Goal: Information Seeking & Learning: Learn about a topic

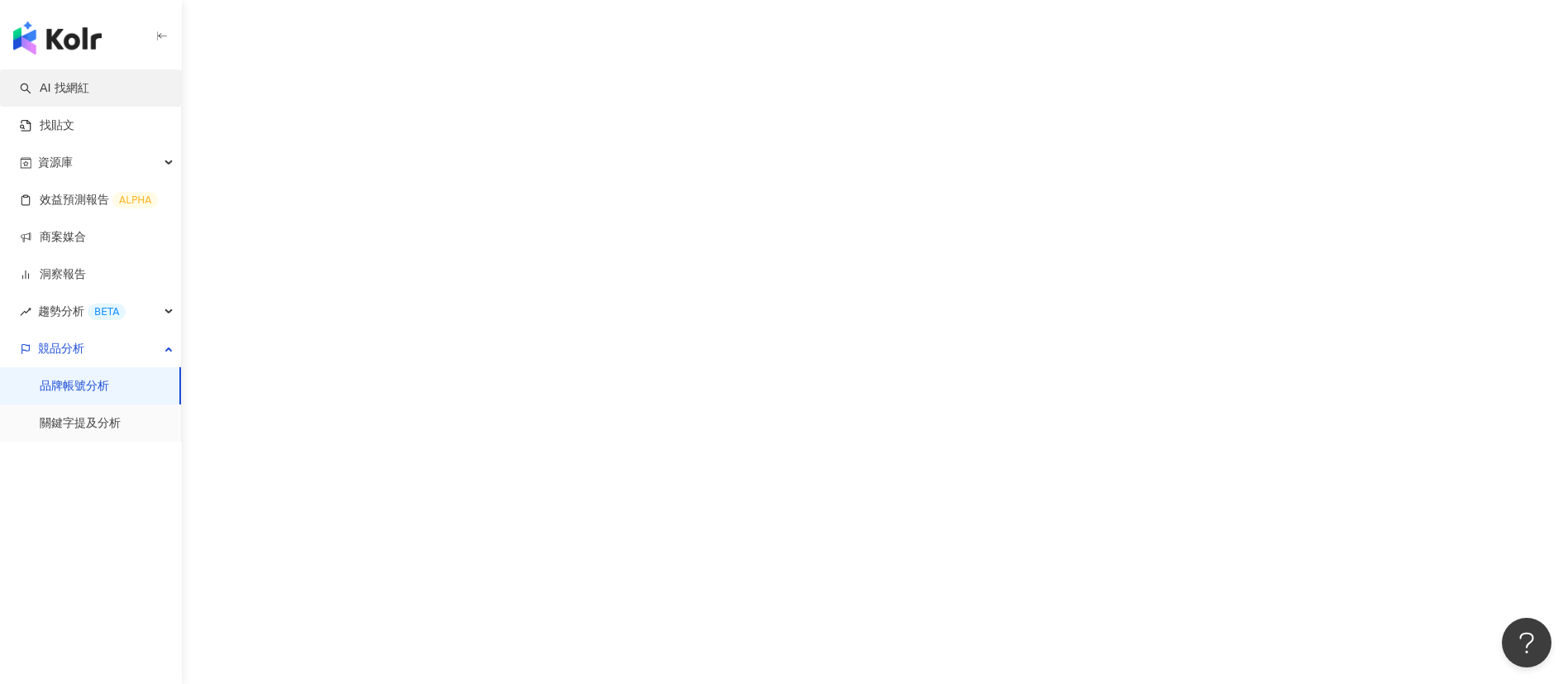
click at [46, 91] on link "AI 找網紅" at bounding box center [54, 88] width 69 height 17
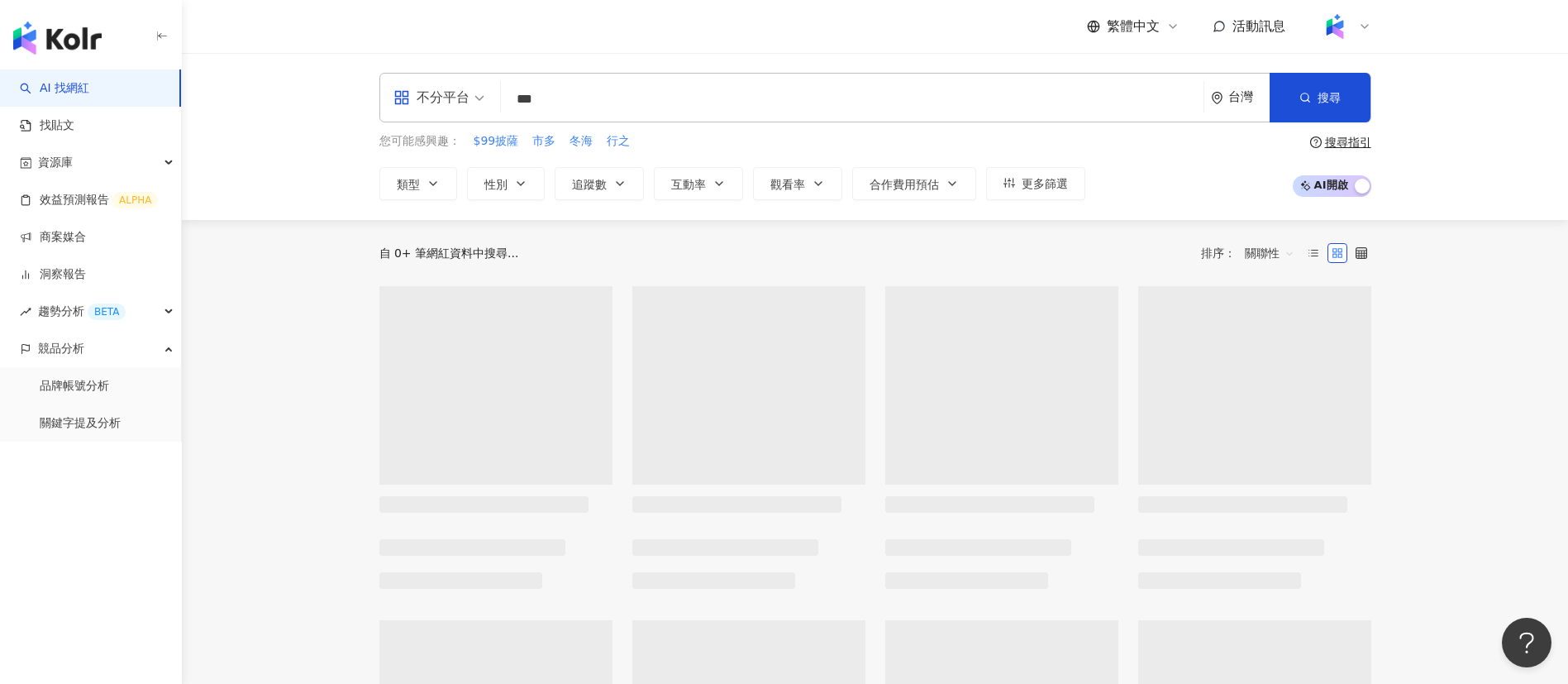
type input "***"
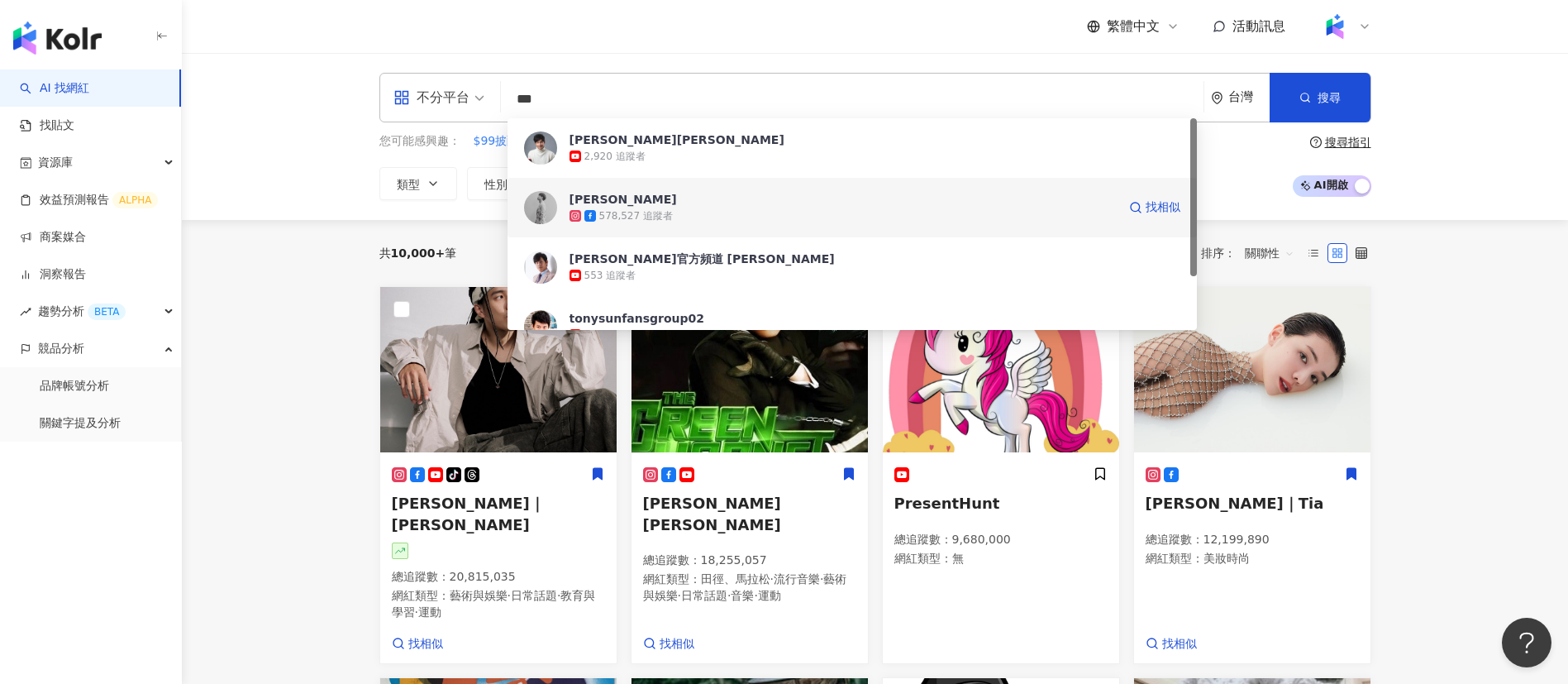
click at [704, 222] on div "578,527 追蹤者" at bounding box center [843, 216] width 547 height 17
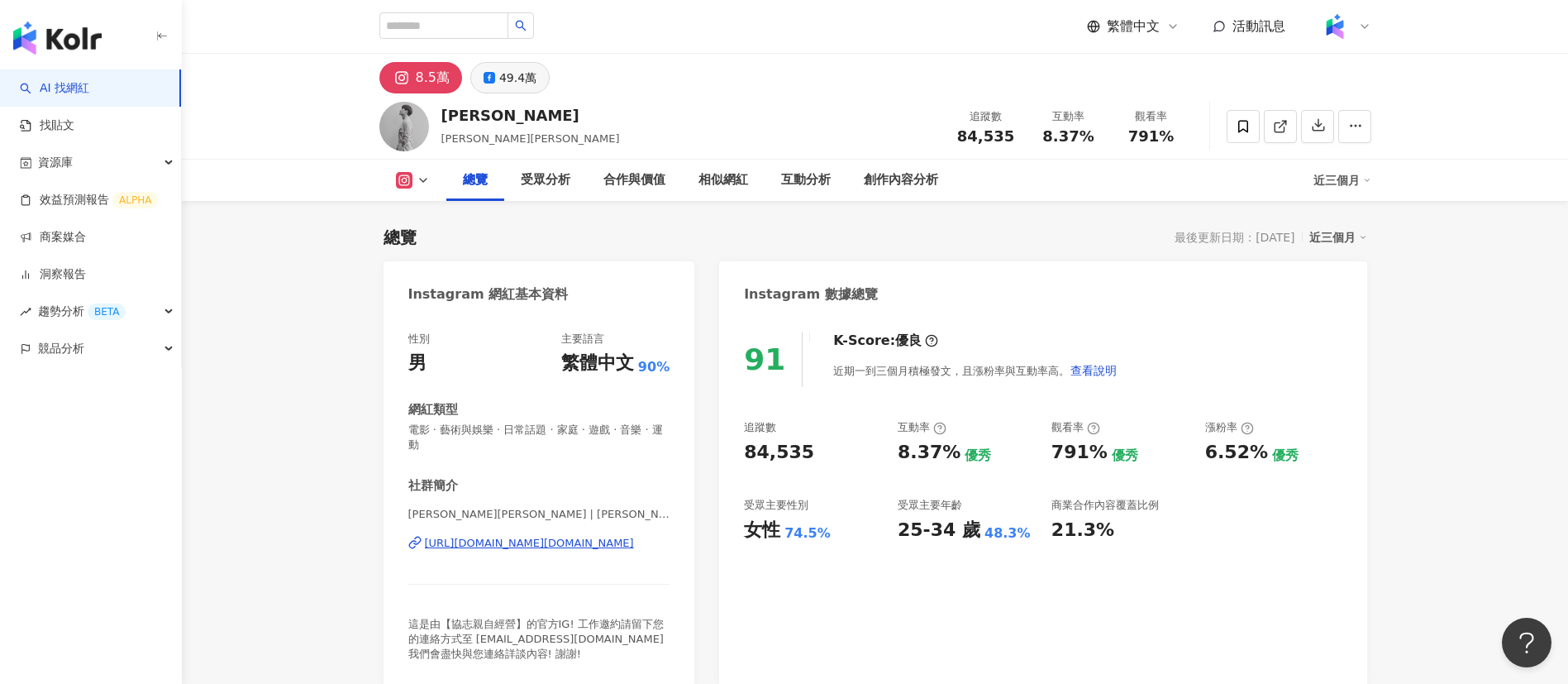
click at [508, 73] on div "49.4萬" at bounding box center [518, 77] width 37 height 23
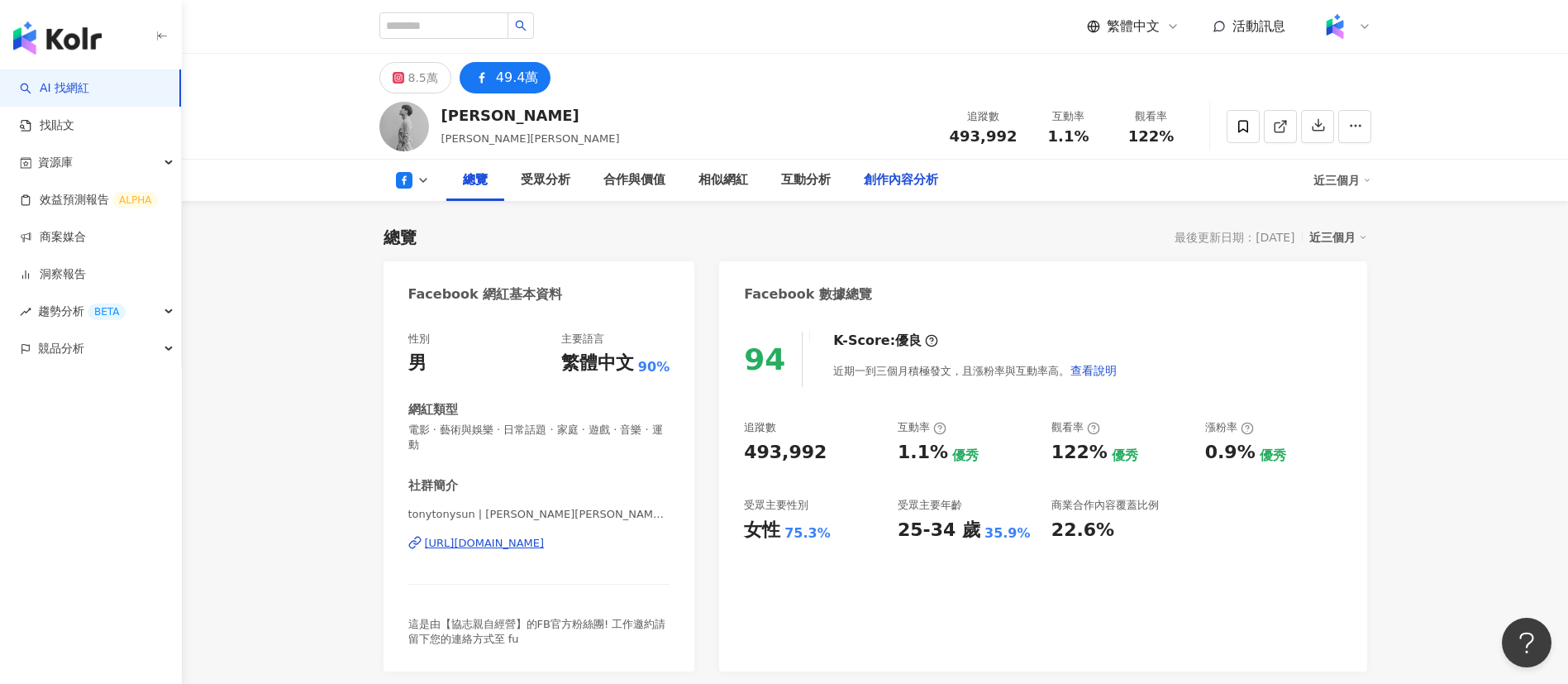
click at [920, 181] on div "創作內容分析" at bounding box center [901, 180] width 75 height 20
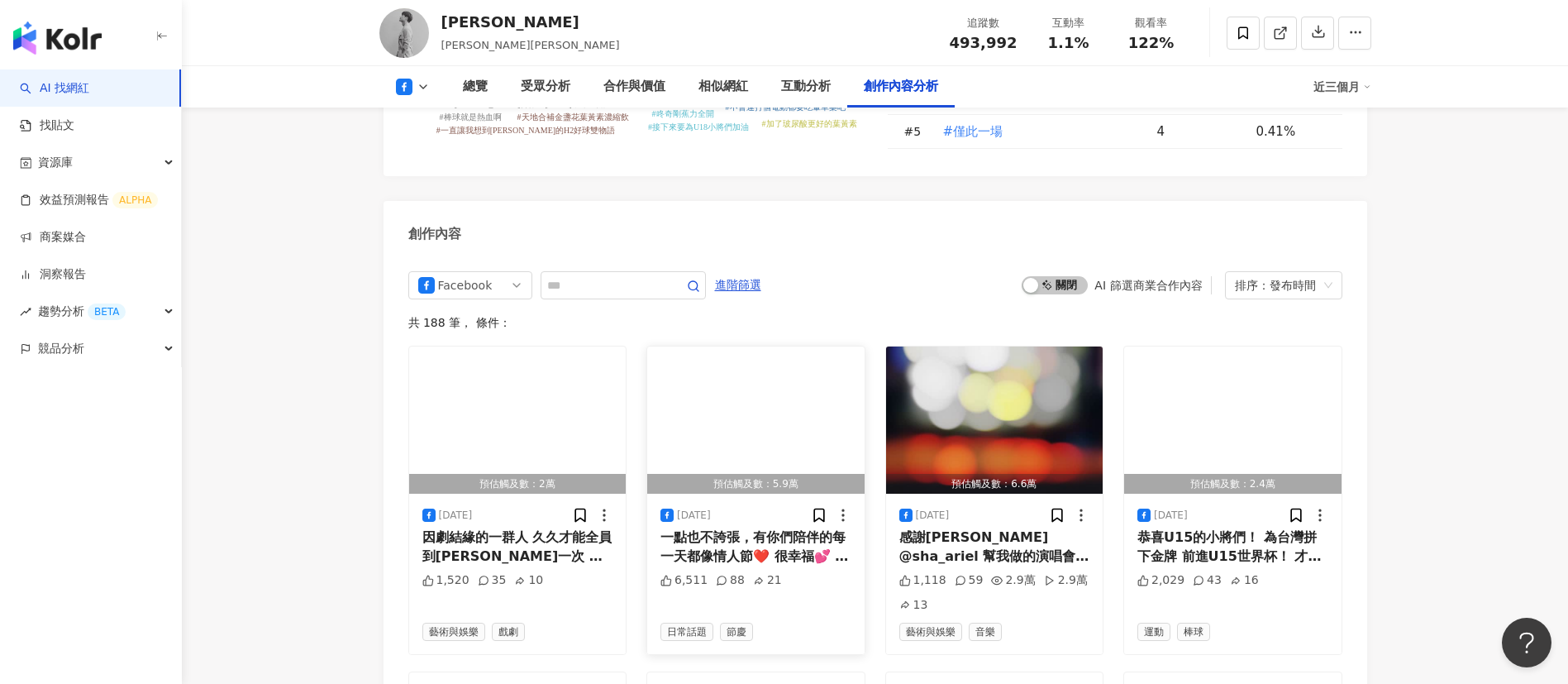
scroll to position [4442, 0]
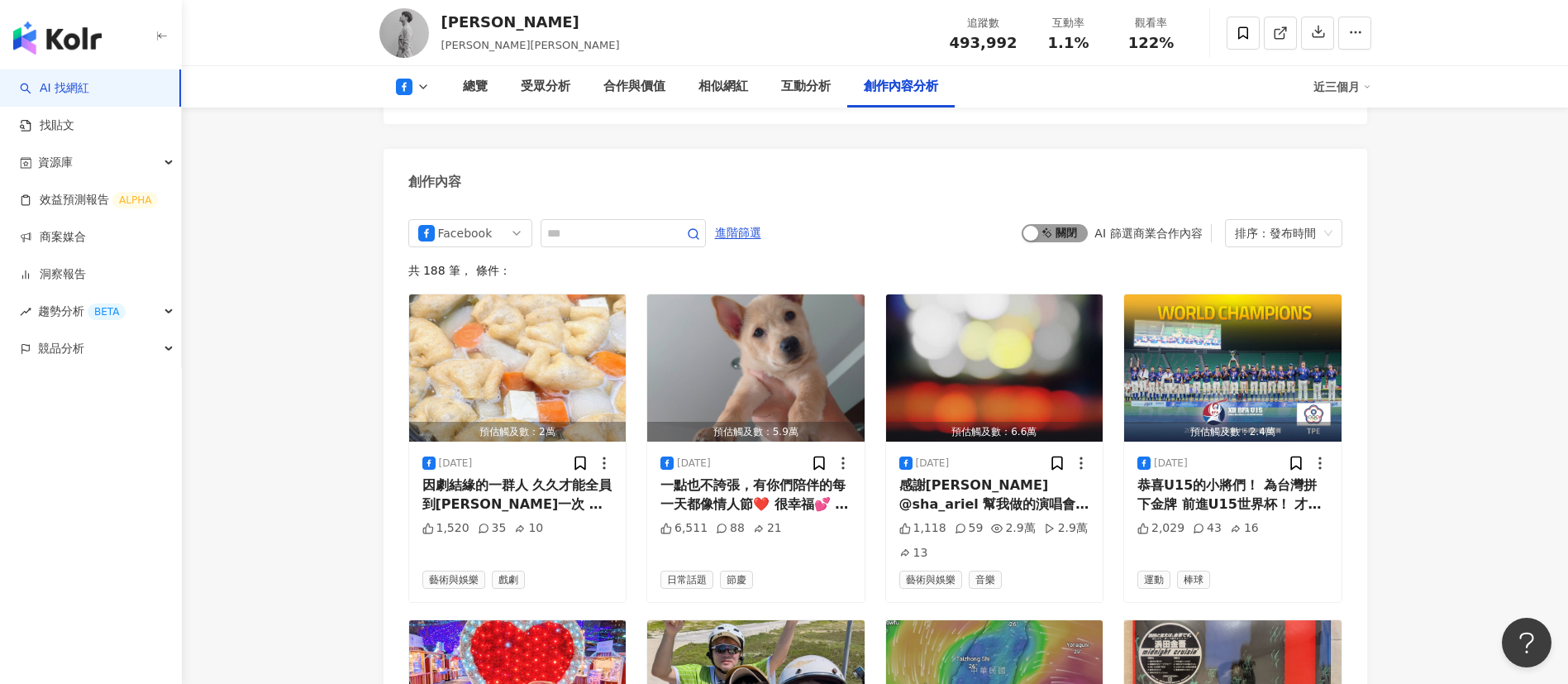
click at [1046, 224] on span "啟動 關閉" at bounding box center [1055, 233] width 66 height 18
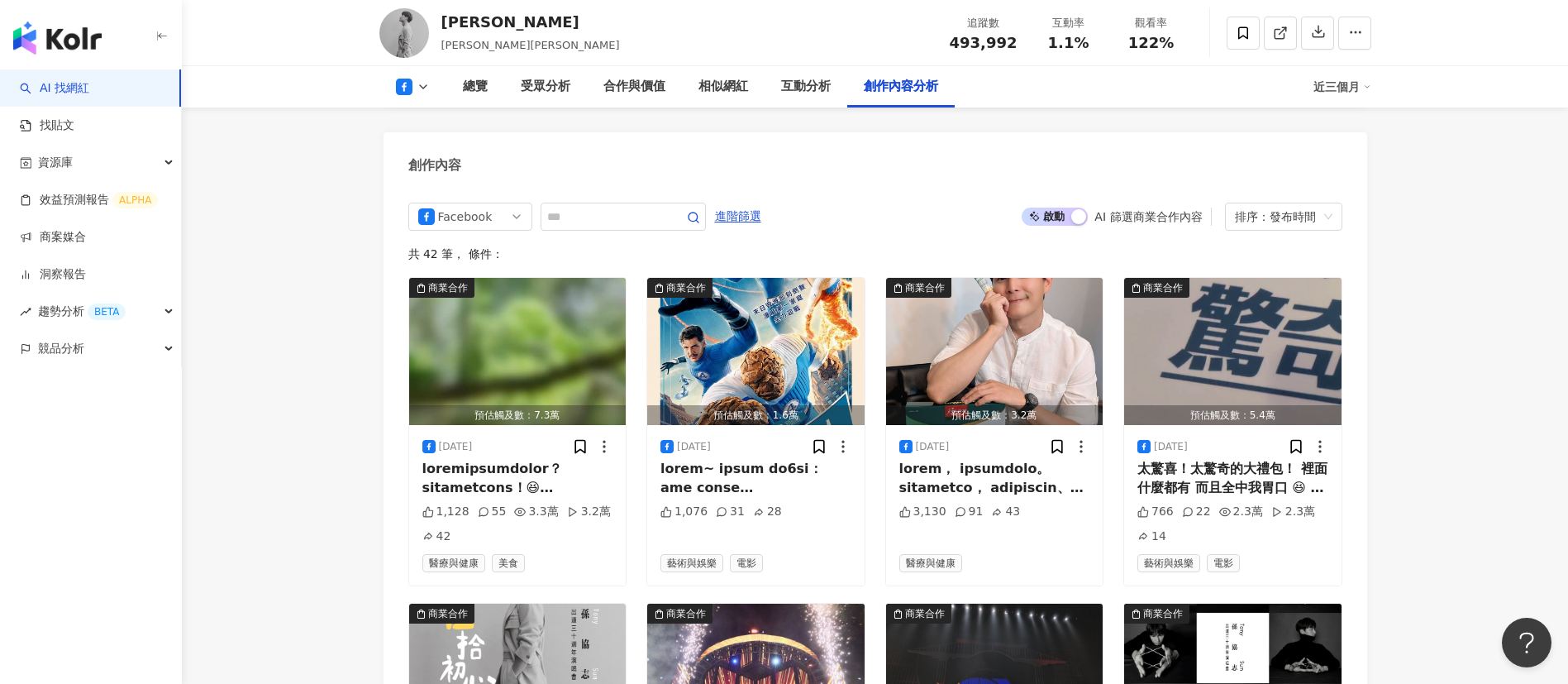
click at [520, 460] on div at bounding box center [518, 479] width 191 height 37
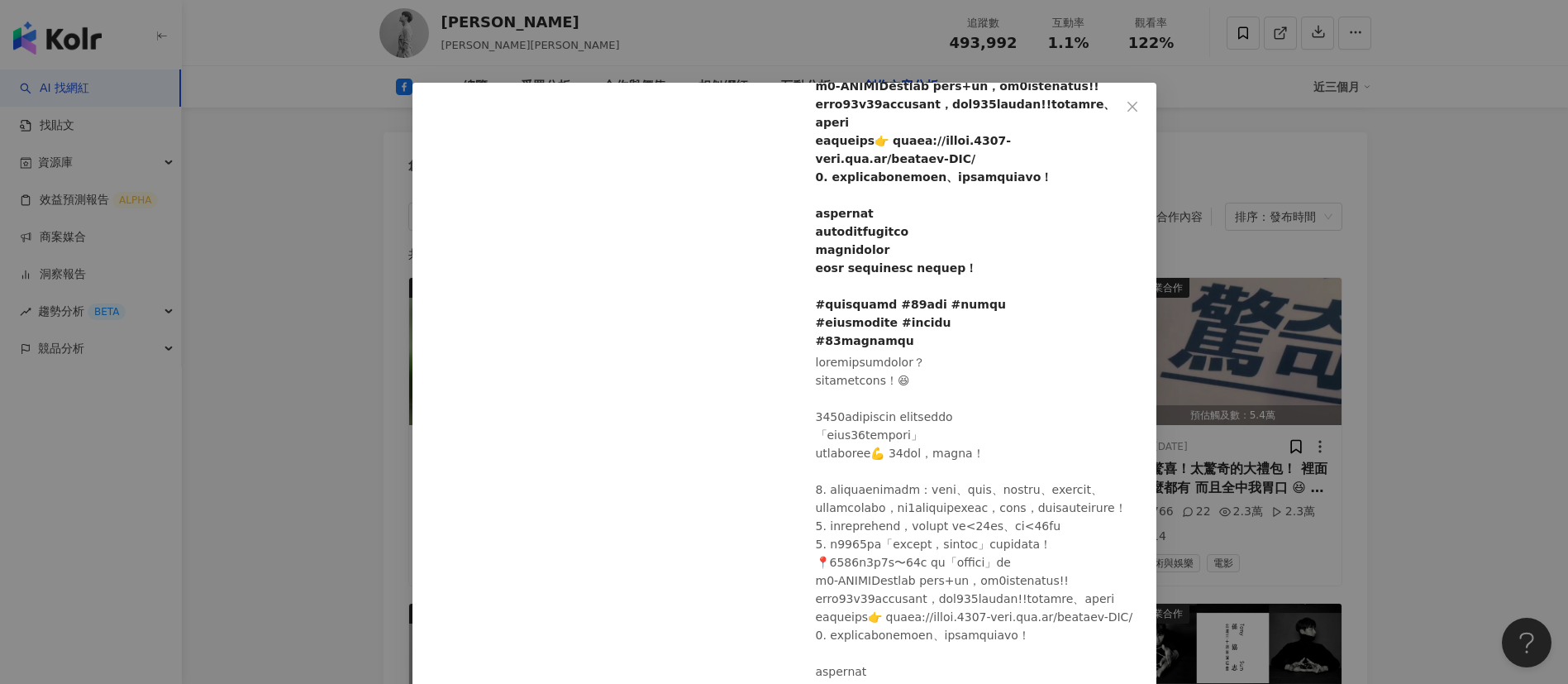
scroll to position [568, 0]
click at [1423, 555] on div "孫協志 2025/8/9 1,128 55 3.3萬 3.2萬 42 查看原始貼文" at bounding box center [784, 342] width 1568 height 684
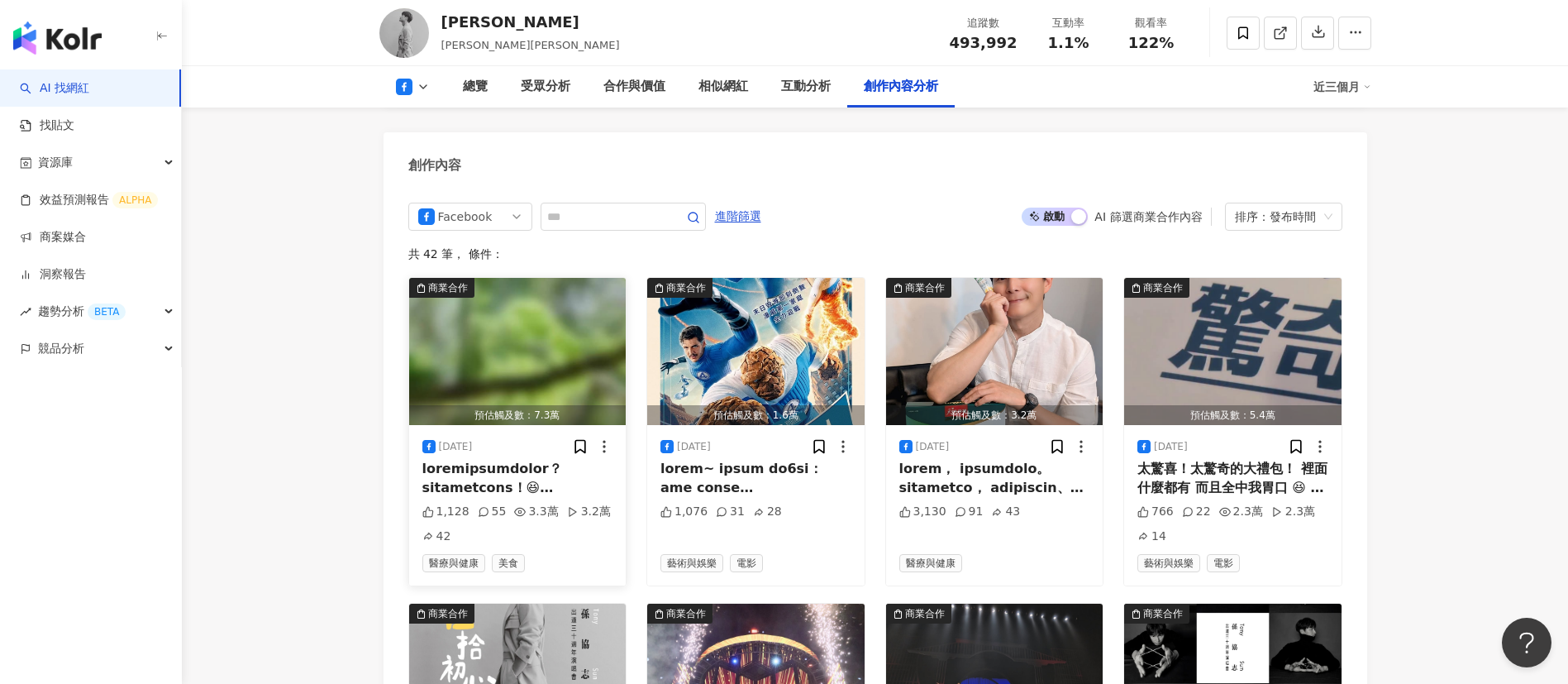
click at [536, 460] on div at bounding box center [518, 479] width 191 height 37
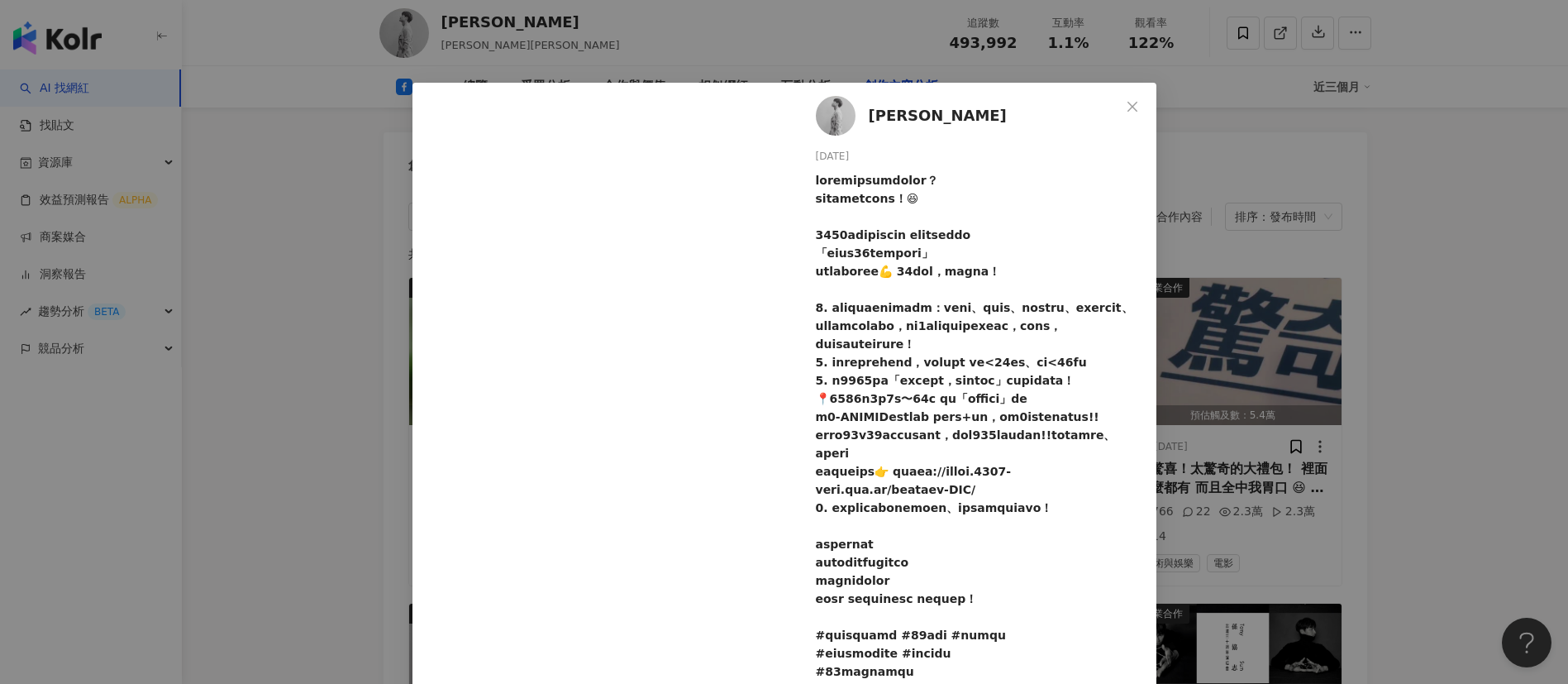
click at [913, 478] on div at bounding box center [979, 426] width 328 height 509
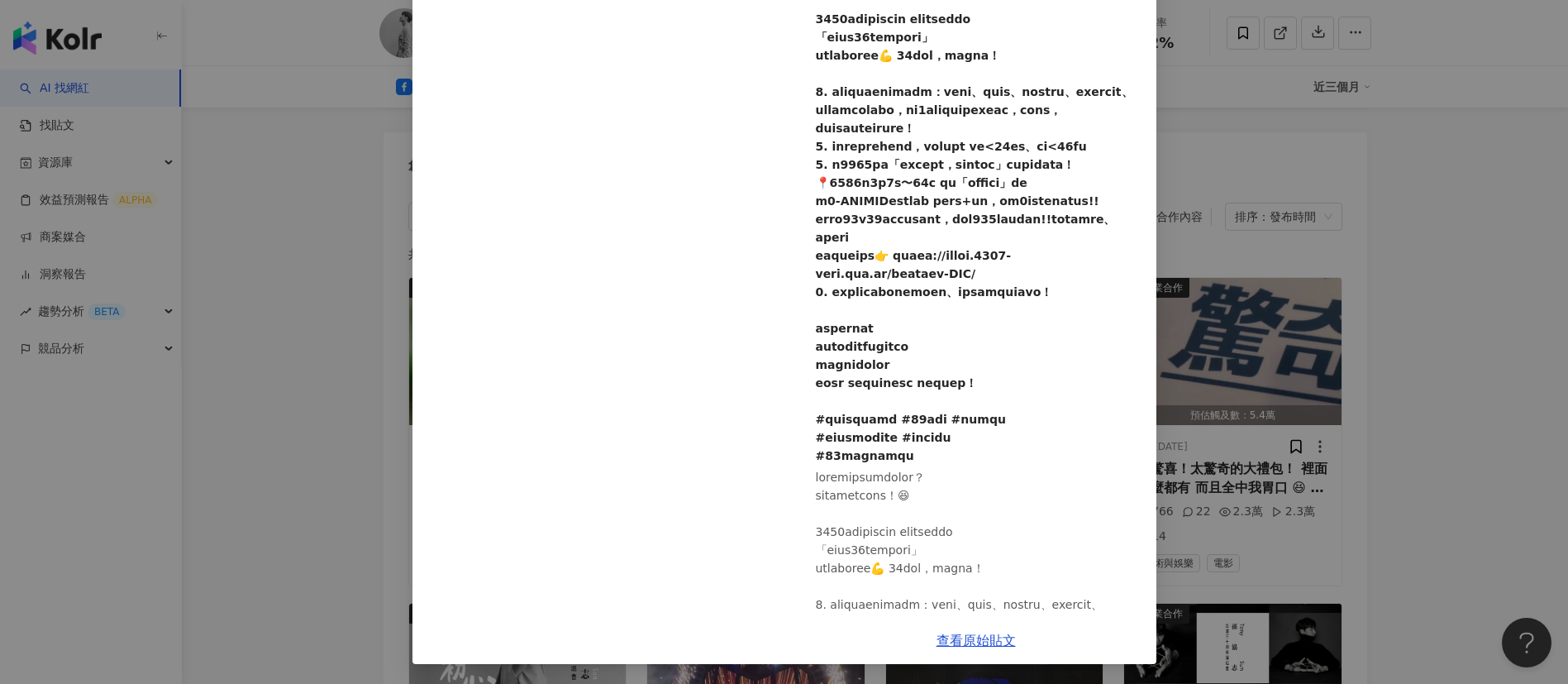
click at [1382, 480] on div "孫協志 2025/8/9 1,128 55 3.3萬 3.2萬 42 查看原始貼文" at bounding box center [784, 342] width 1568 height 684
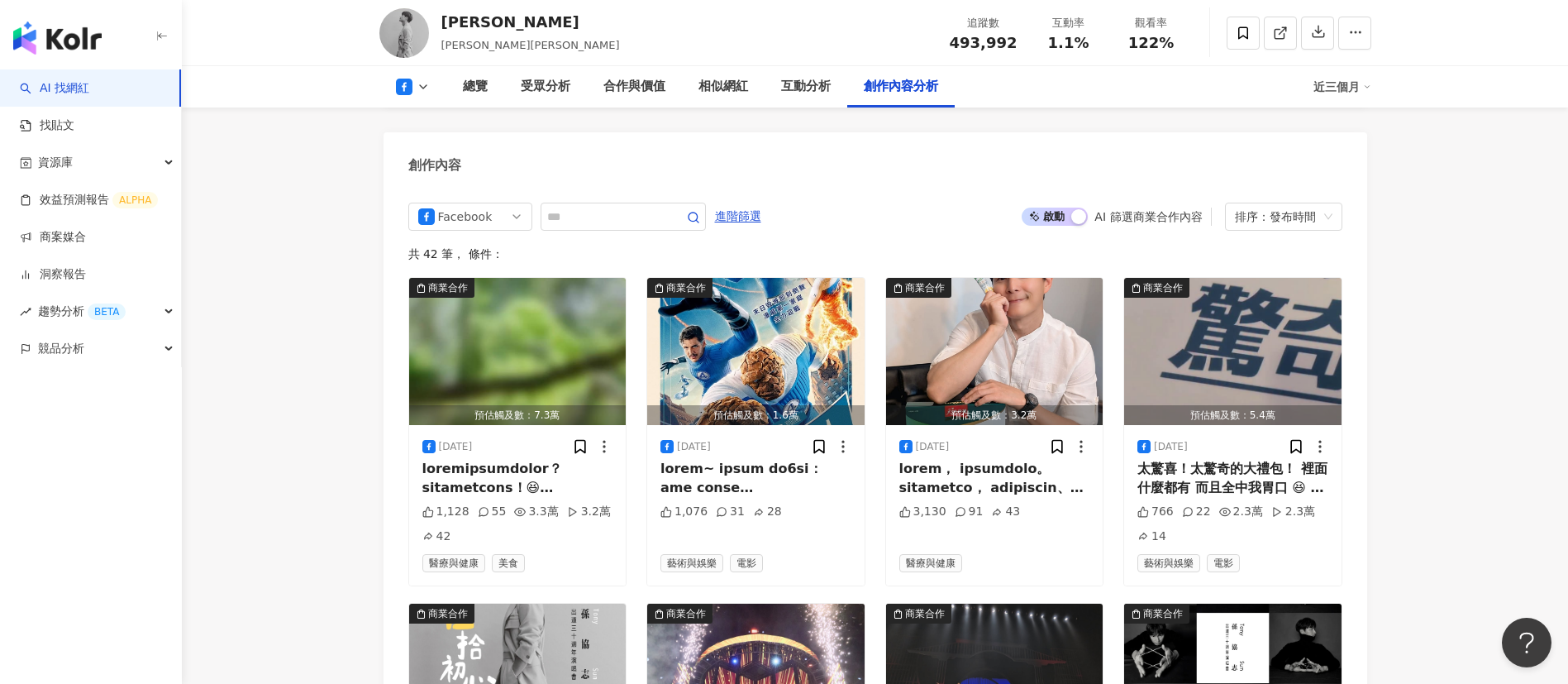
click at [1003, 461] on div at bounding box center [994, 479] width 191 height 37
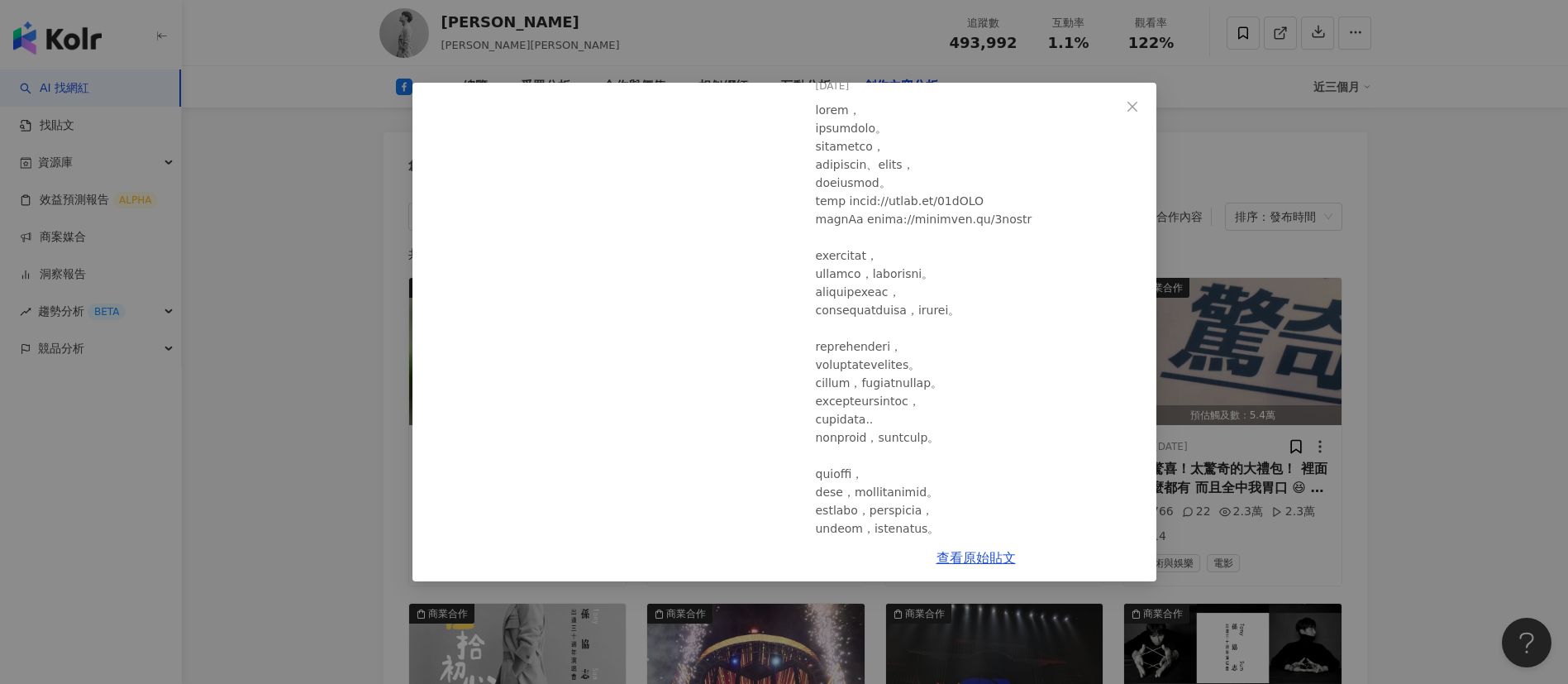
scroll to position [0, 0]
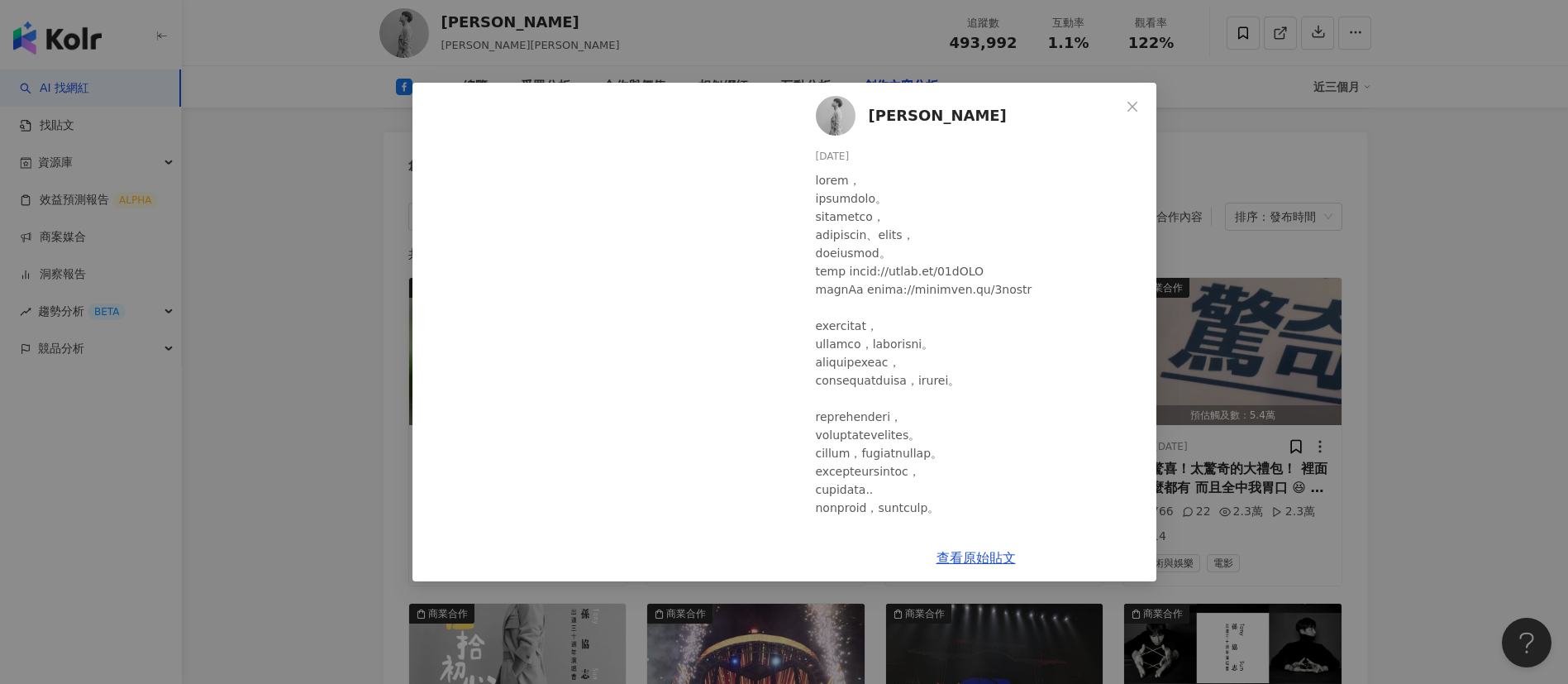
click at [978, 569] on div "查看原始貼文" at bounding box center [976, 557] width 360 height 47
click at [987, 550] on link "查看原始貼文" at bounding box center [976, 558] width 79 height 16
click at [1465, 441] on div "[PERSON_NAME][DATE] 3,130 91 43 查看原始貼文" at bounding box center [784, 342] width 1568 height 684
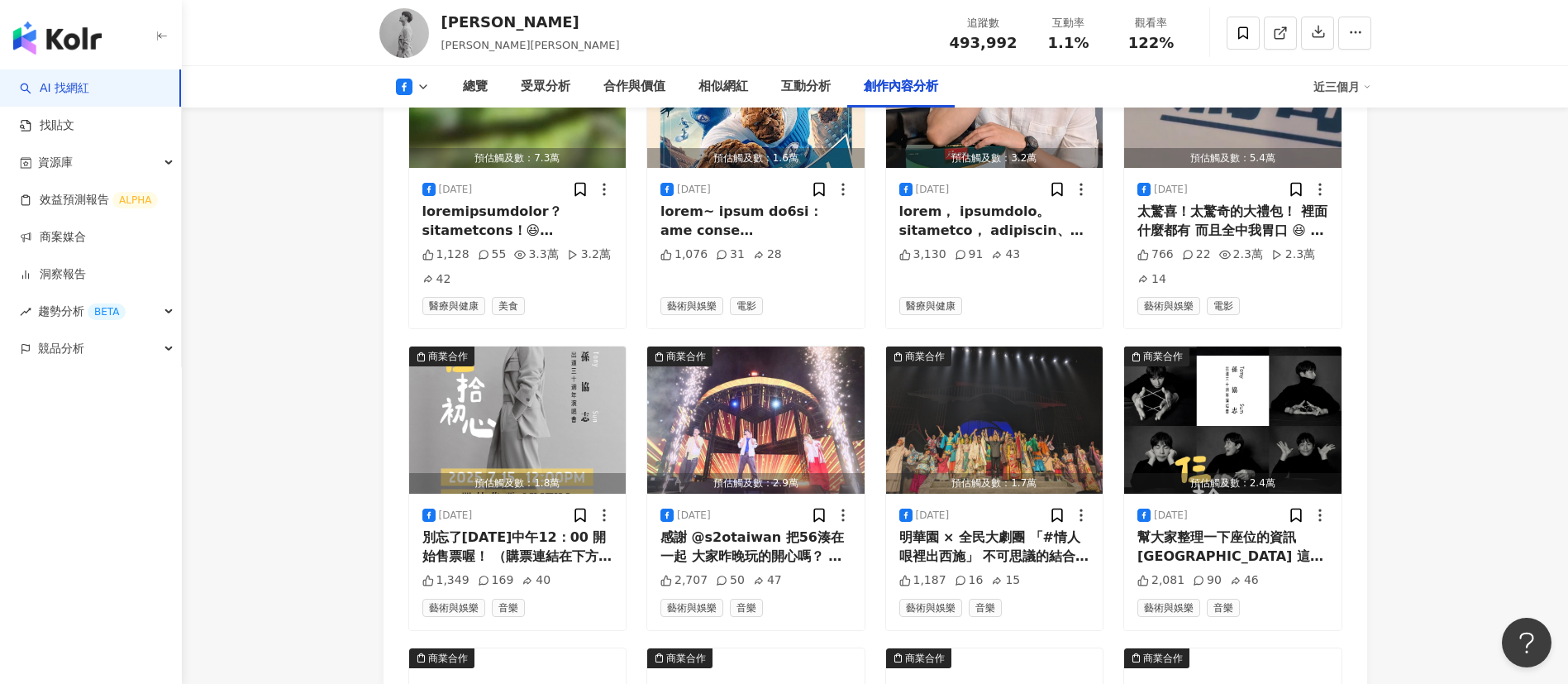
scroll to position [4716, 0]
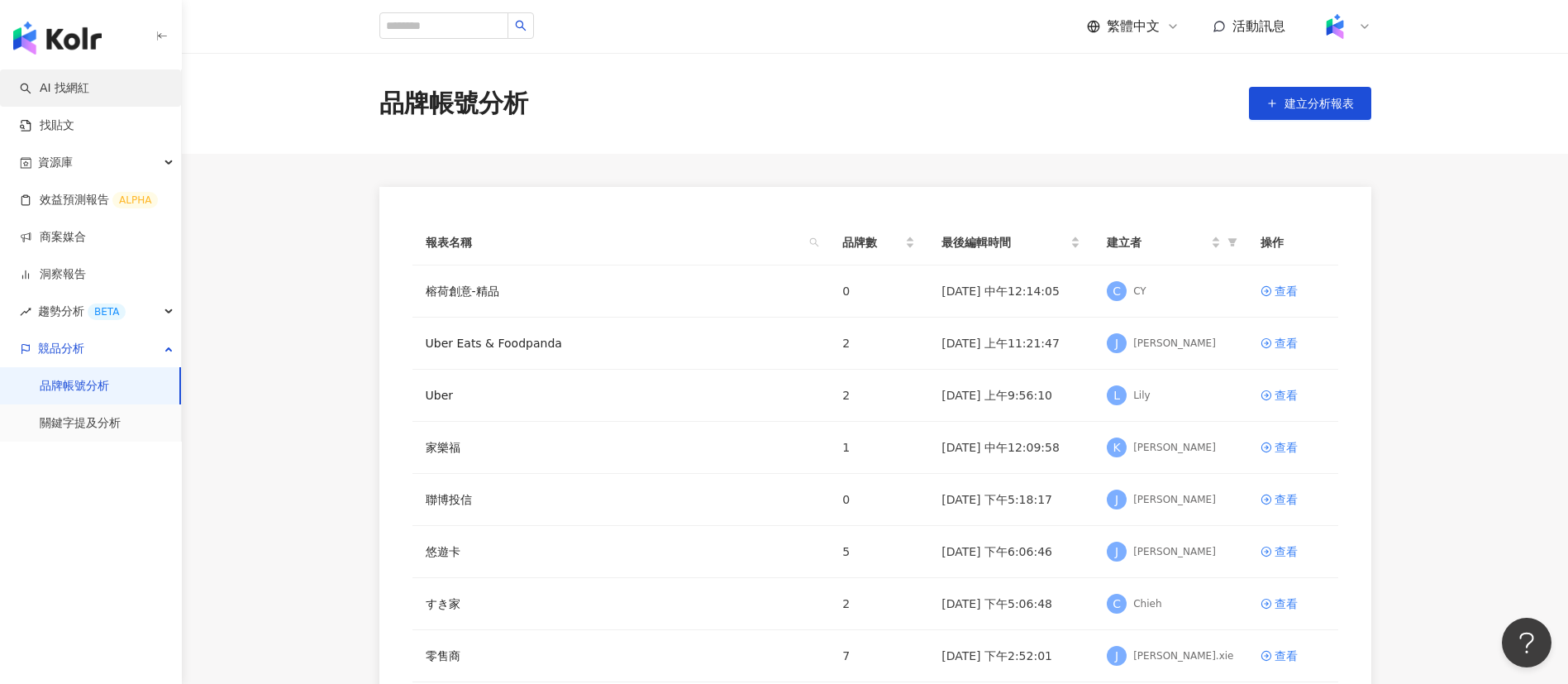
click at [74, 96] on link "AI 找網紅" at bounding box center [54, 88] width 69 height 17
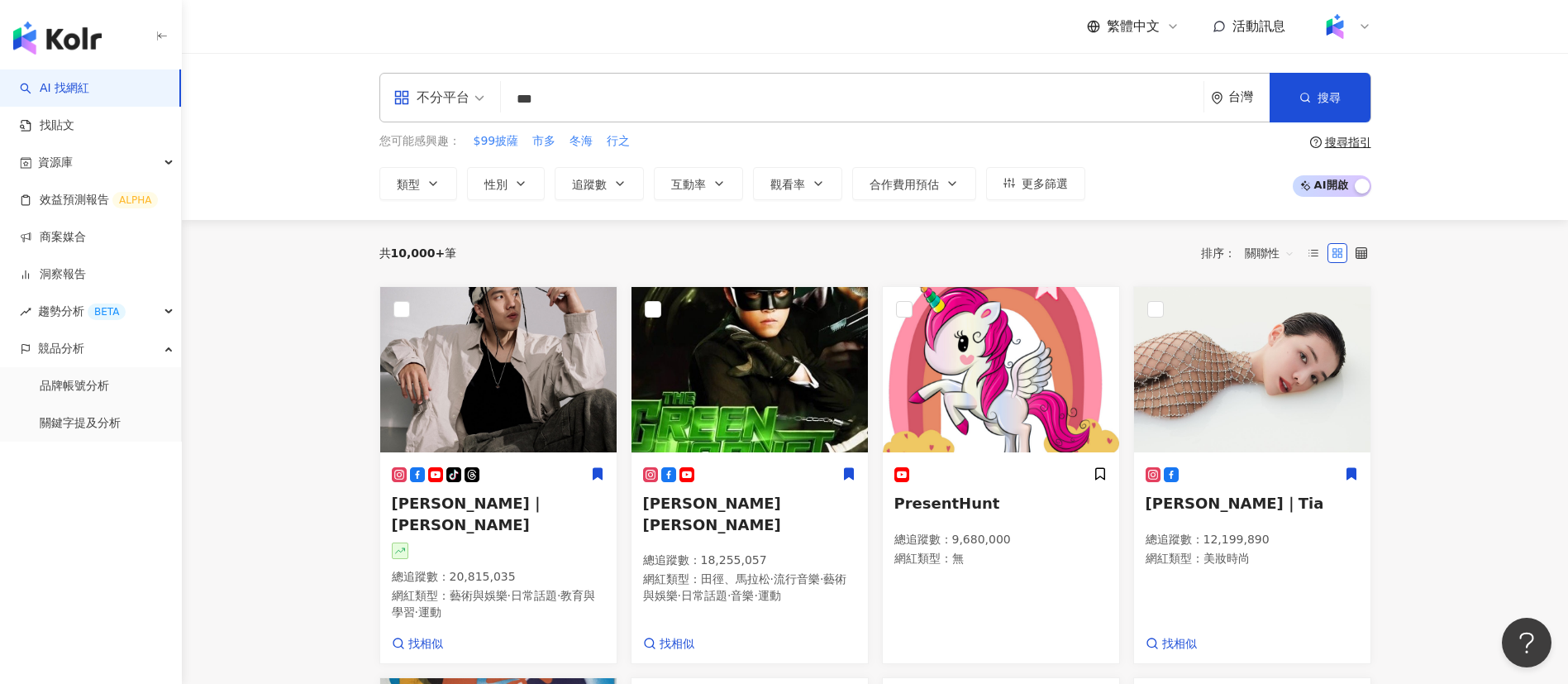
type input "***"
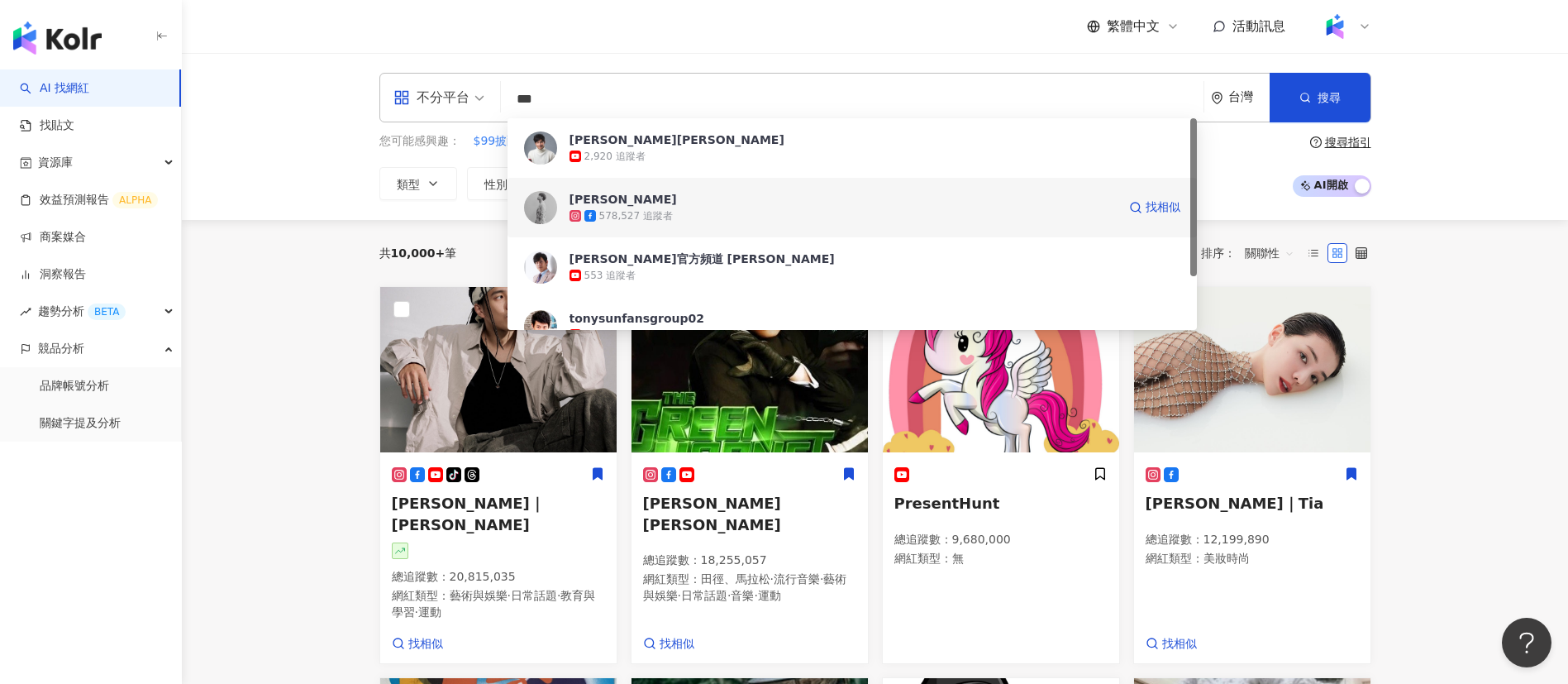
click at [673, 194] on span "[PERSON_NAME]" at bounding box center [843, 199] width 547 height 17
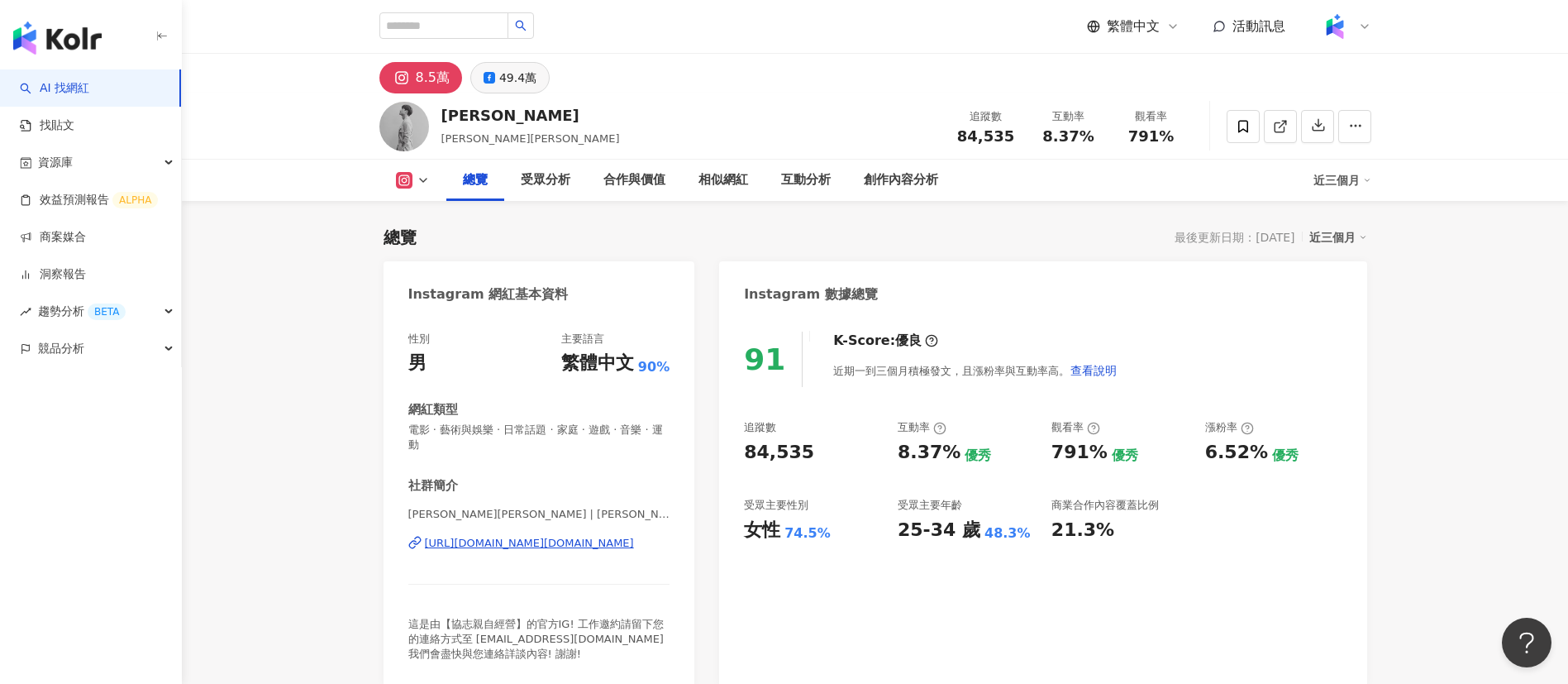
click at [524, 75] on div "49.4萬" at bounding box center [518, 77] width 37 height 23
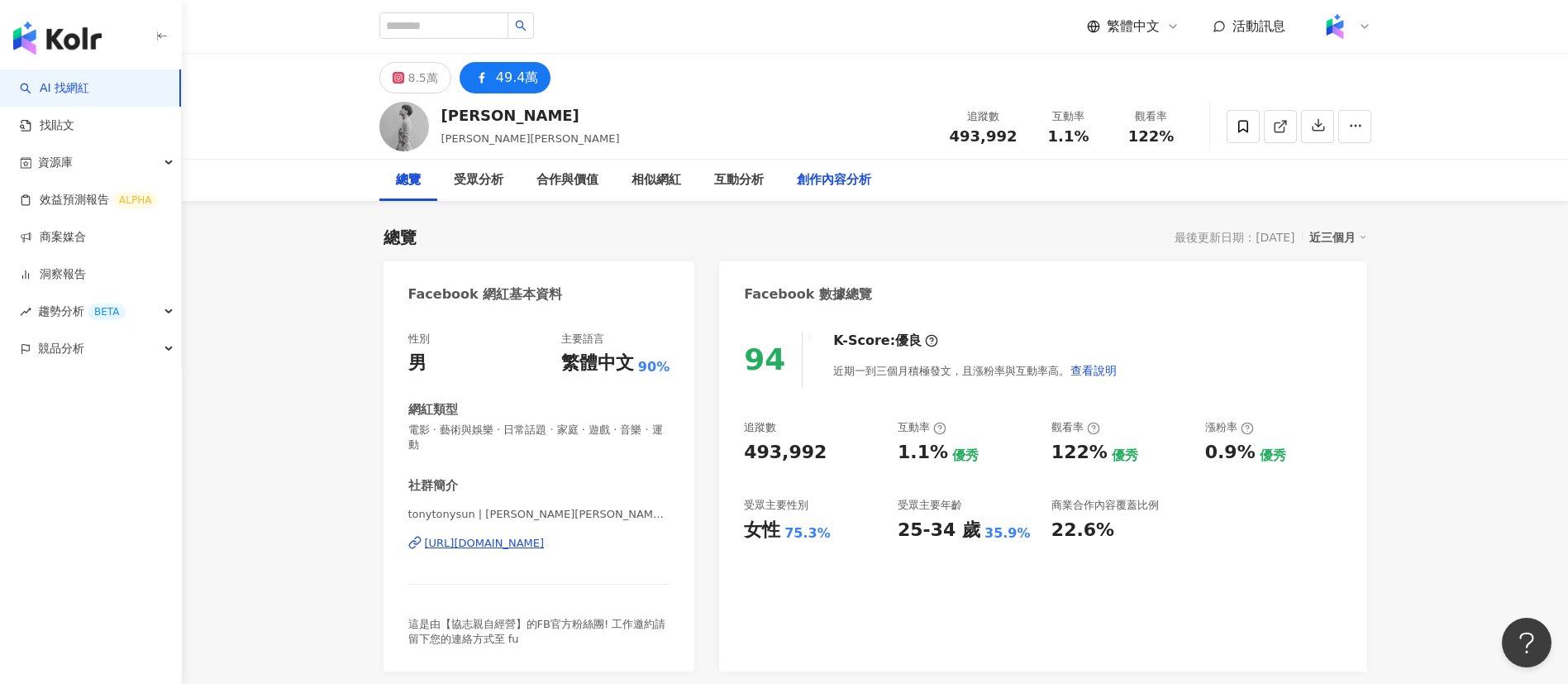
click at [891, 171] on div "總覽 受眾分析 合作與價值 相似網紅 互動分析 創作內容分析" at bounding box center [875, 180] width 992 height 42
click at [840, 182] on div "創作內容分析" at bounding box center [834, 180] width 75 height 20
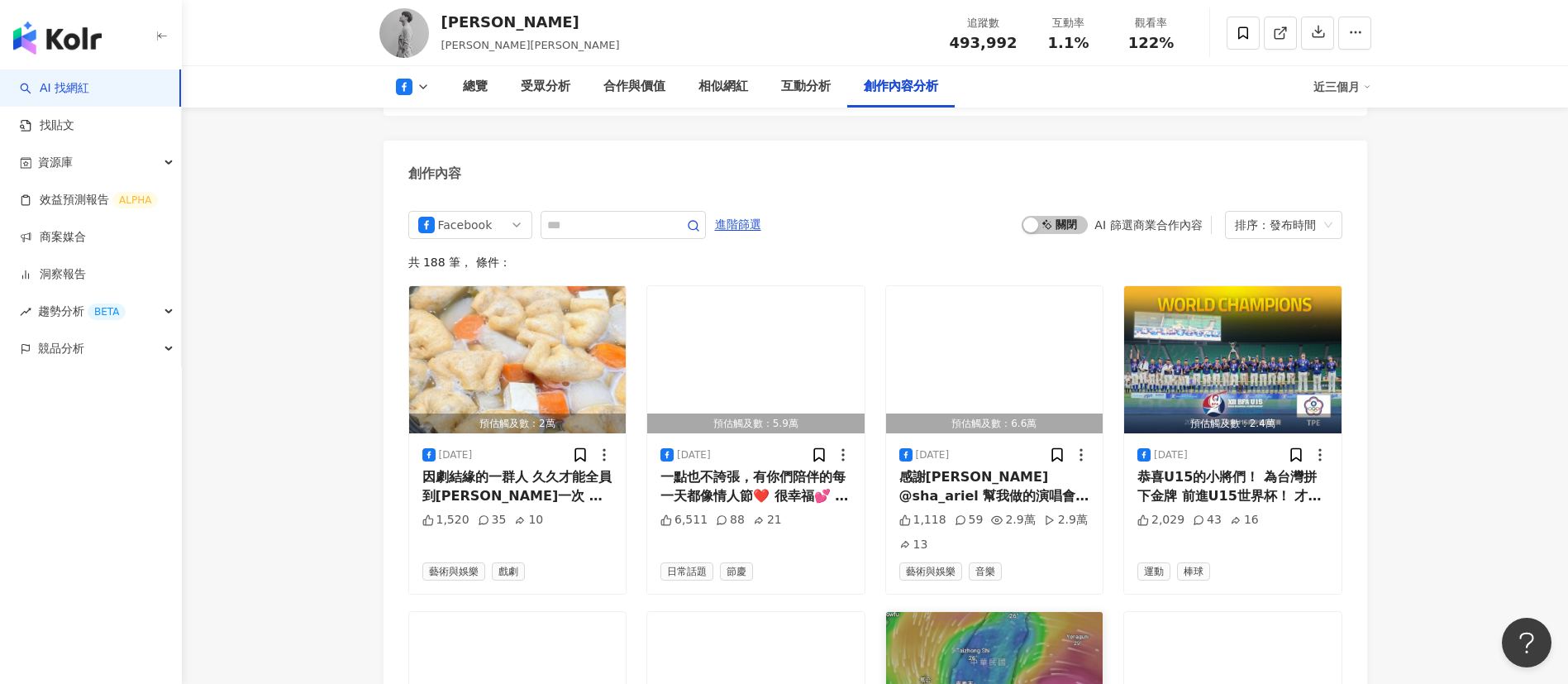
scroll to position [4449, 0]
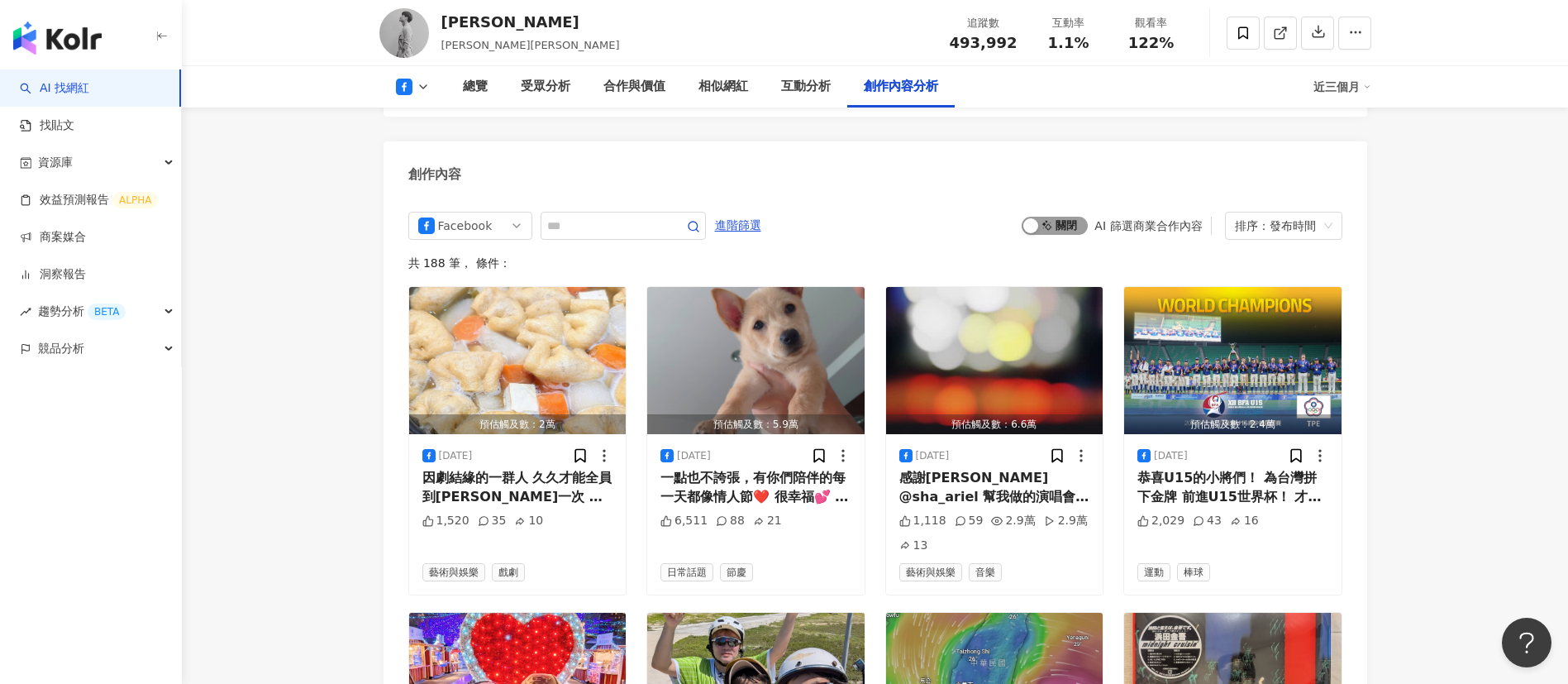
click at [1063, 217] on span "啟動 關閉" at bounding box center [1055, 226] width 66 height 18
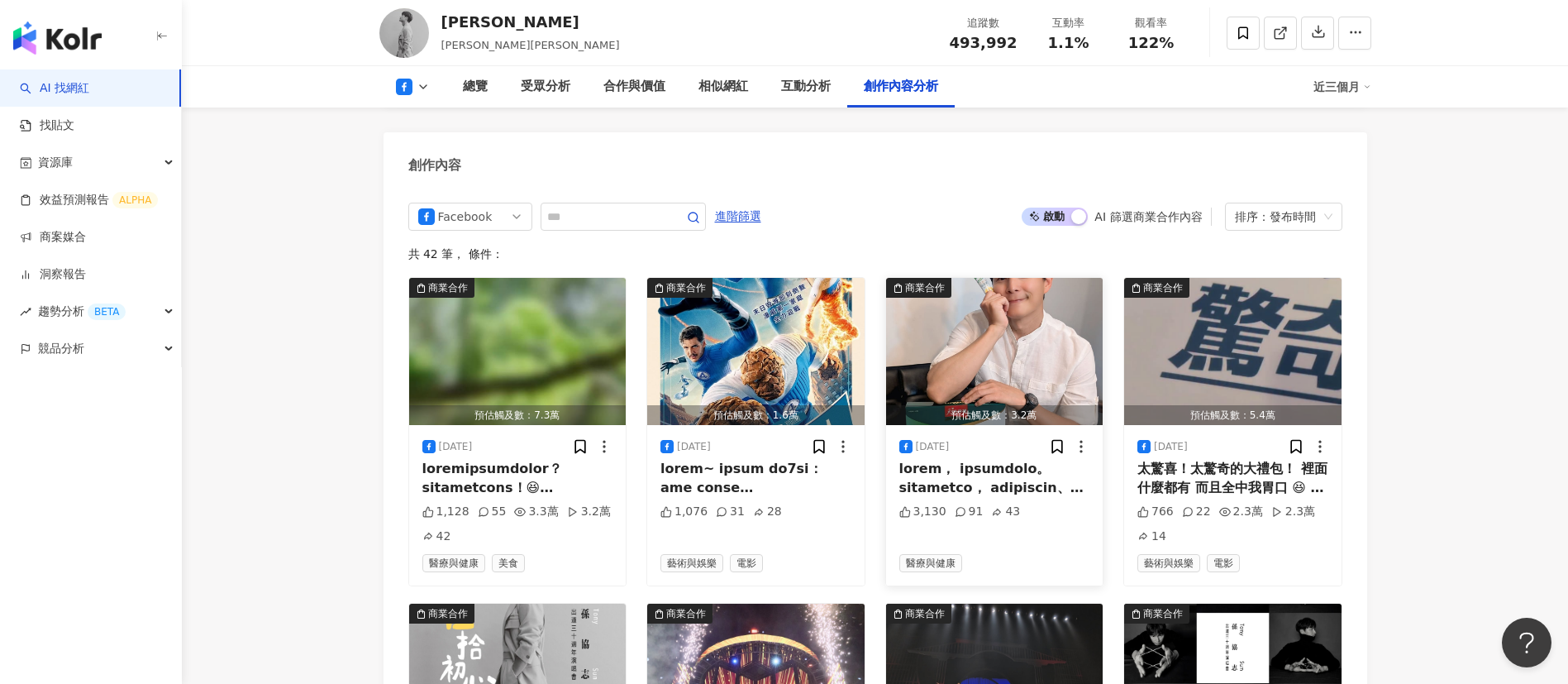
click at [986, 460] on div at bounding box center [994, 479] width 191 height 37
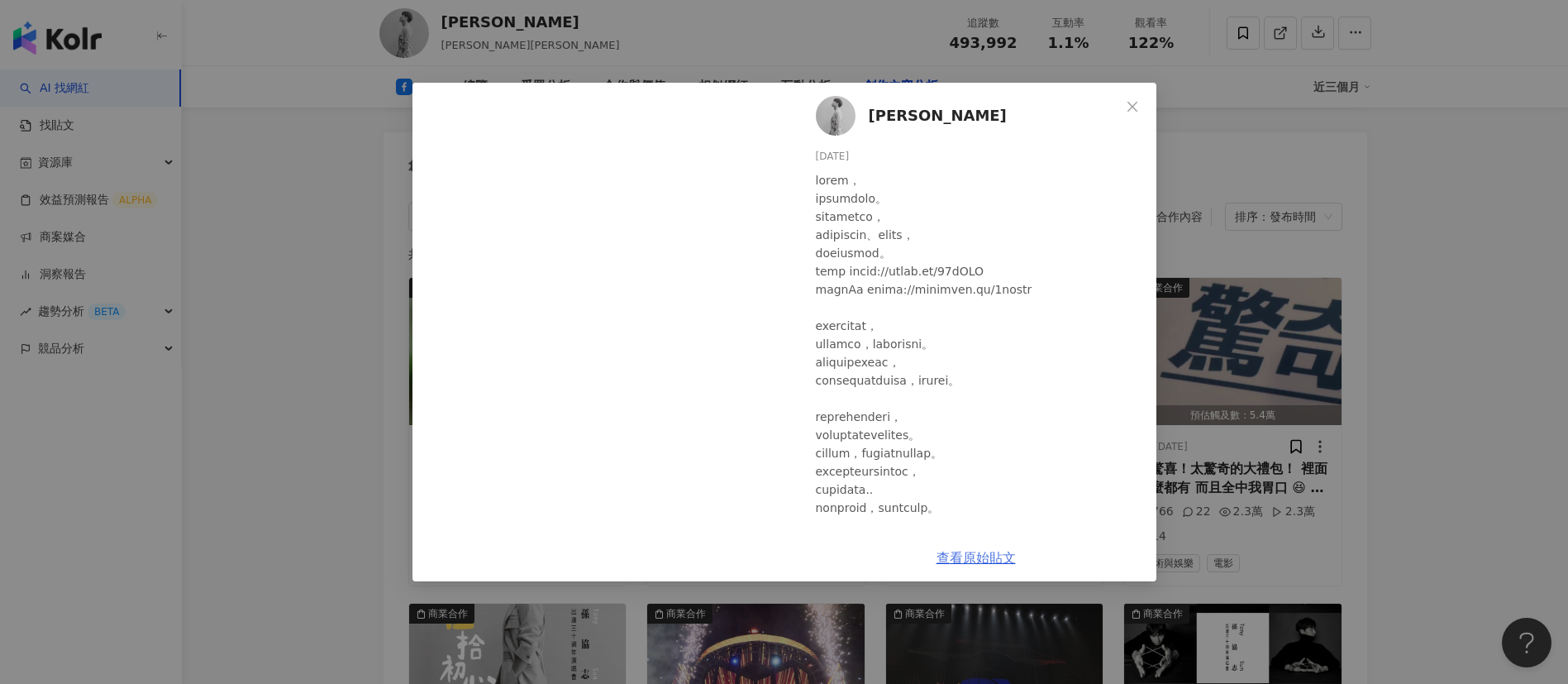
click at [973, 550] on link "查看原始貼文" at bounding box center [976, 558] width 79 height 16
click at [1335, 200] on div "[PERSON_NAME][DATE] 3,130 91 43 查看原始貼文" at bounding box center [784, 342] width 1568 height 684
